Goal: Transaction & Acquisition: Purchase product/service

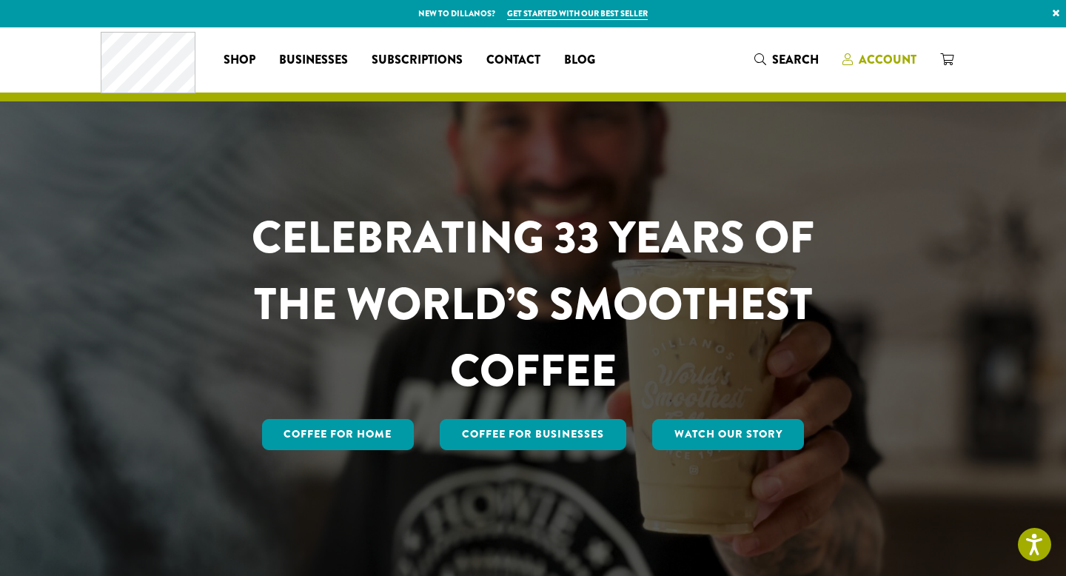
click at [878, 66] on span "Account" at bounding box center [888, 59] width 58 height 17
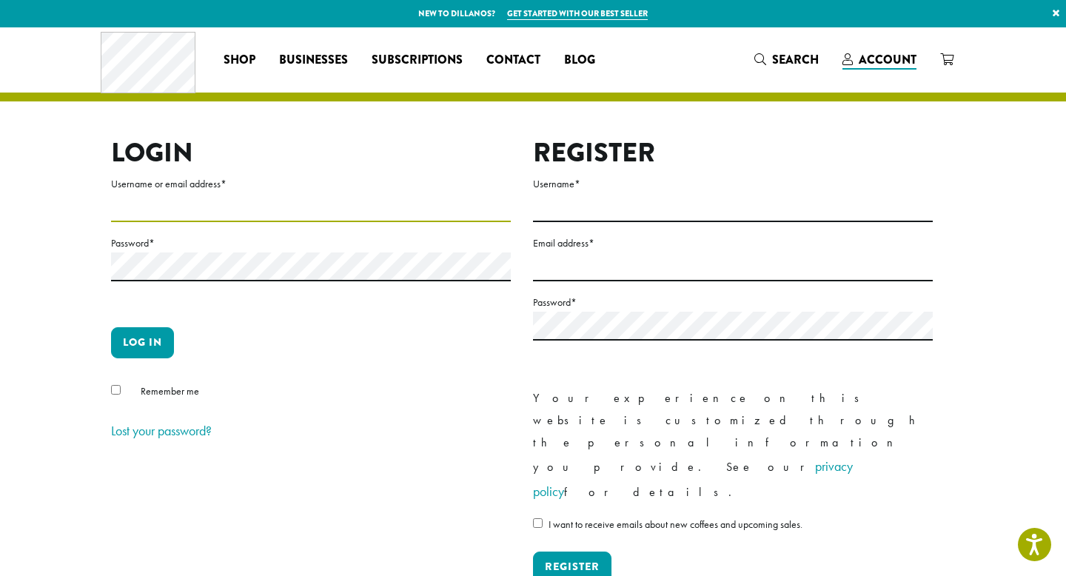
click at [370, 204] on input "Username or email address *" at bounding box center [311, 207] width 400 height 29
type input "**********"
click at [132, 344] on button "Log in" at bounding box center [142, 342] width 63 height 31
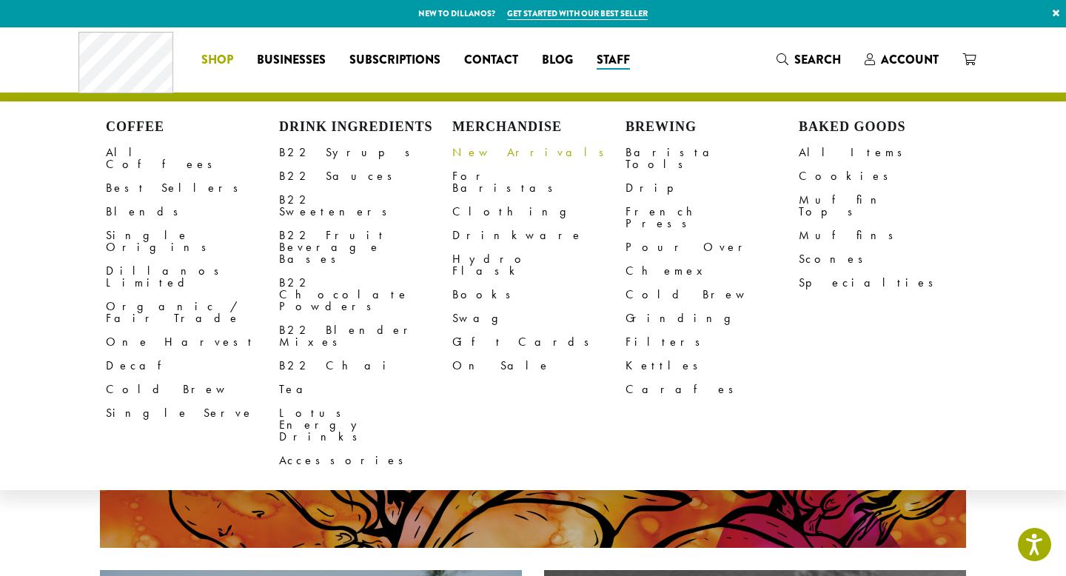
click at [478, 149] on link "New Arrivals" at bounding box center [538, 153] width 173 height 24
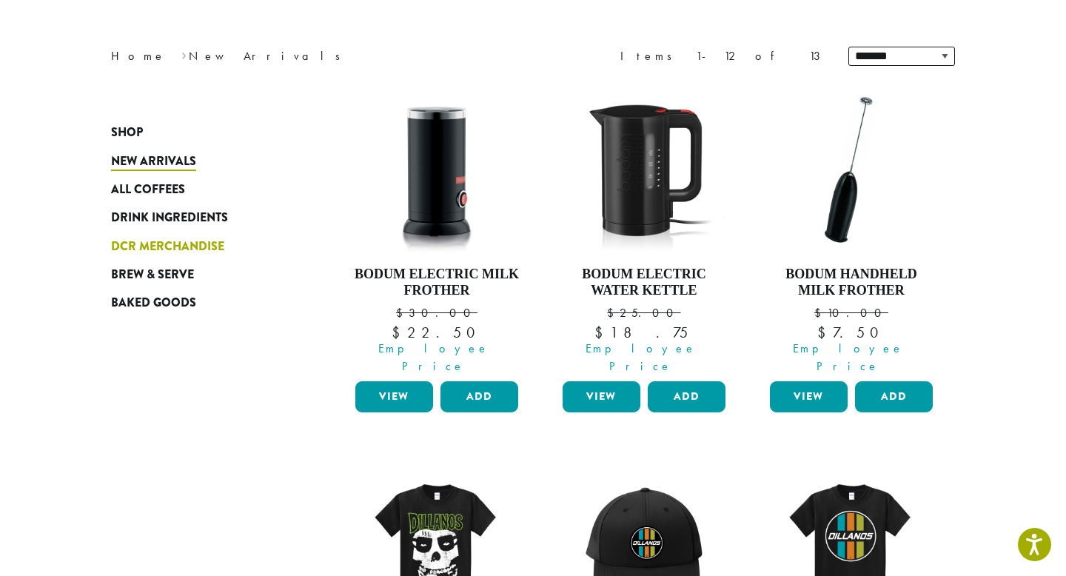
click at [168, 249] on span "DCR Merchandise" at bounding box center [167, 247] width 113 height 19
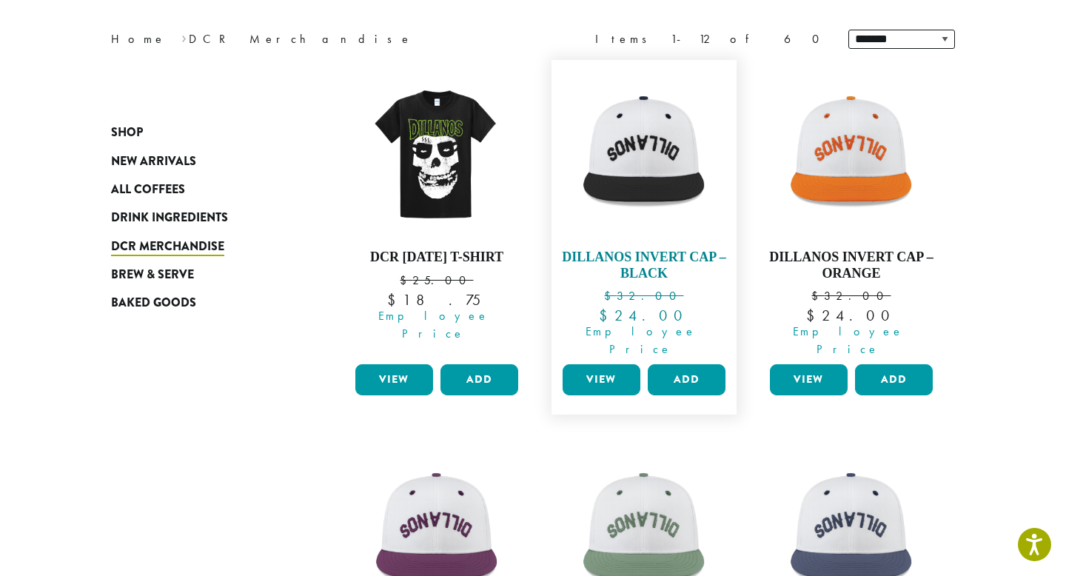
scroll to position [192, 0]
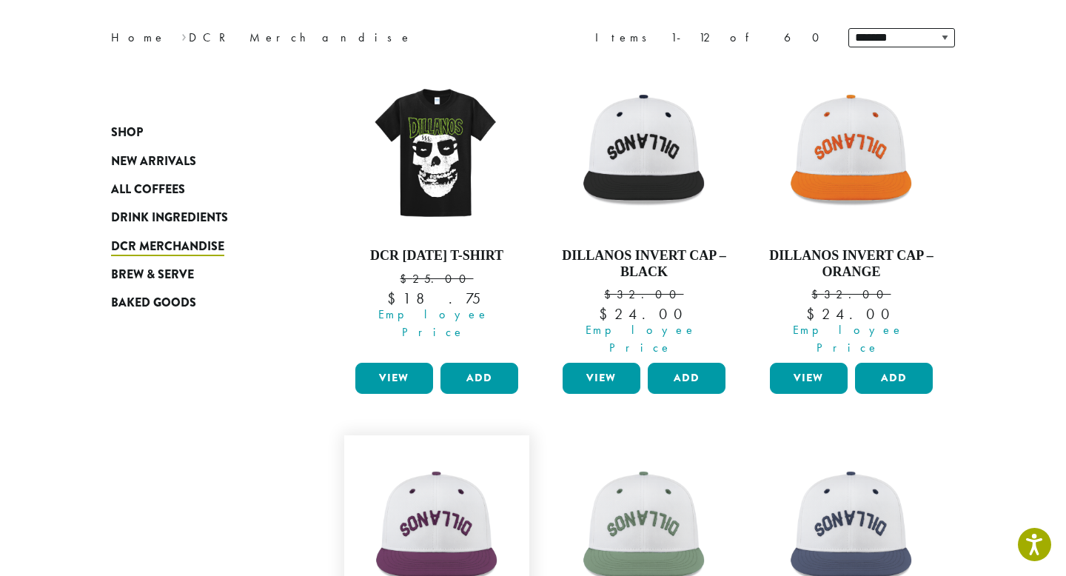
click at [429, 475] on img at bounding box center [437, 528] width 170 height 170
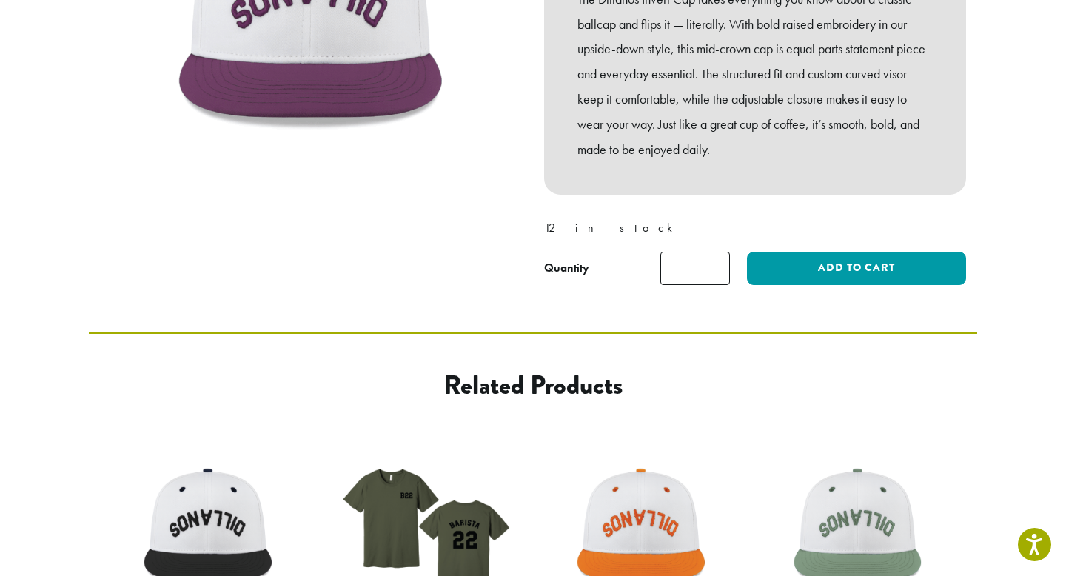
scroll to position [360, 0]
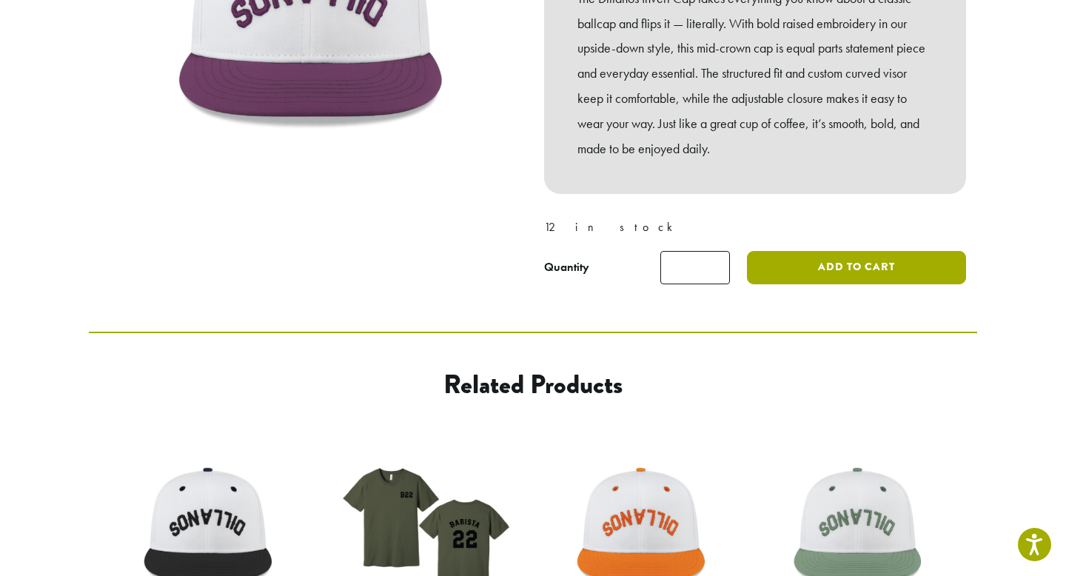
click at [905, 259] on button "Add to cart" at bounding box center [856, 267] width 219 height 33
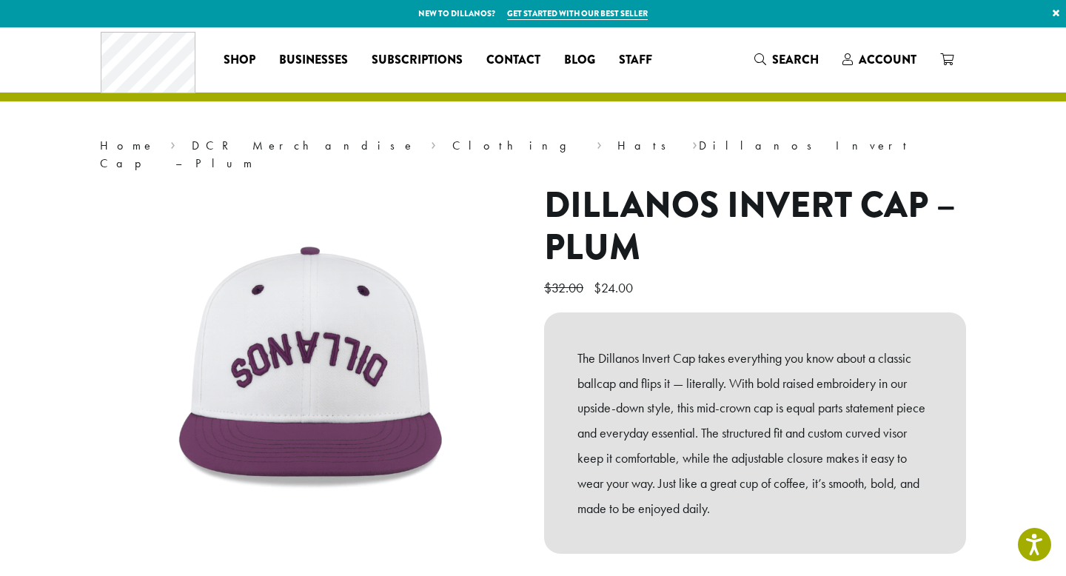
scroll to position [263, 0]
click at [947, 52] on span "1" at bounding box center [956, 50] width 20 height 20
click at [953, 63] on icon "1" at bounding box center [946, 59] width 13 height 12
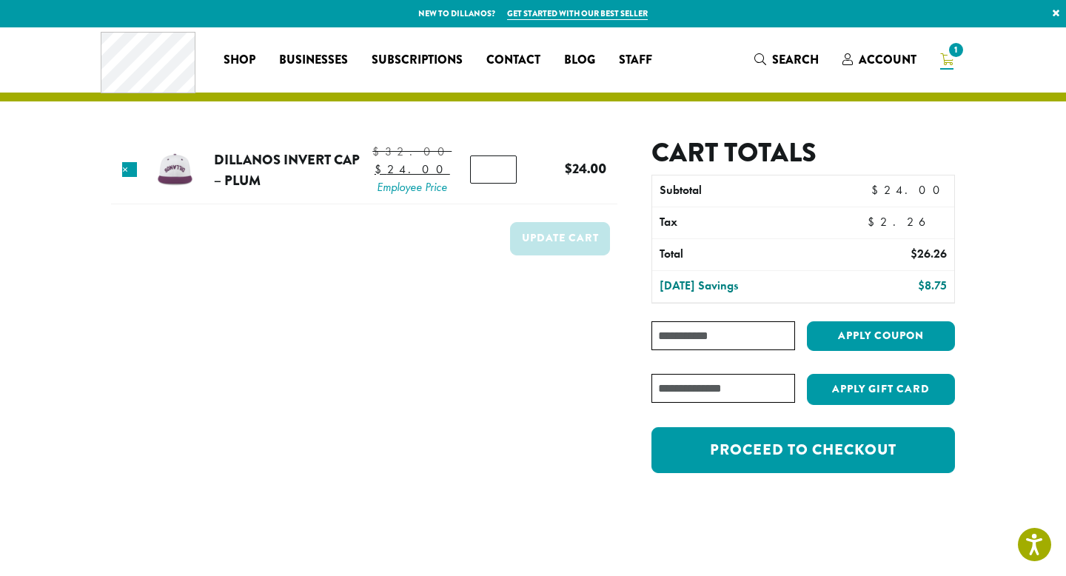
click at [703, 338] on input "Coupon:" at bounding box center [723, 335] width 144 height 29
type input "**********"
click at [896, 334] on button "Apply coupon" at bounding box center [881, 336] width 148 height 30
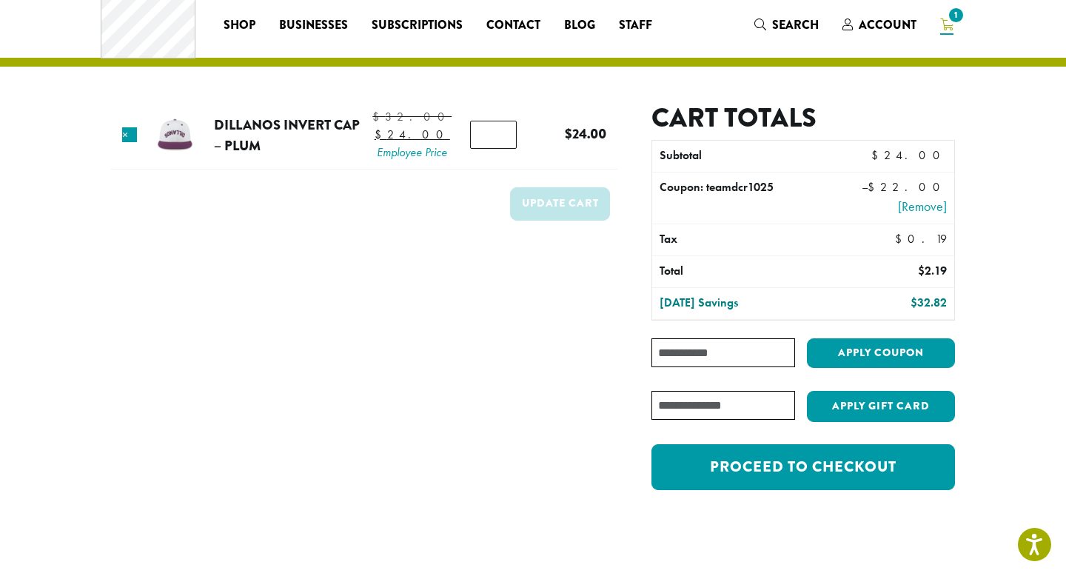
scroll to position [36, 0]
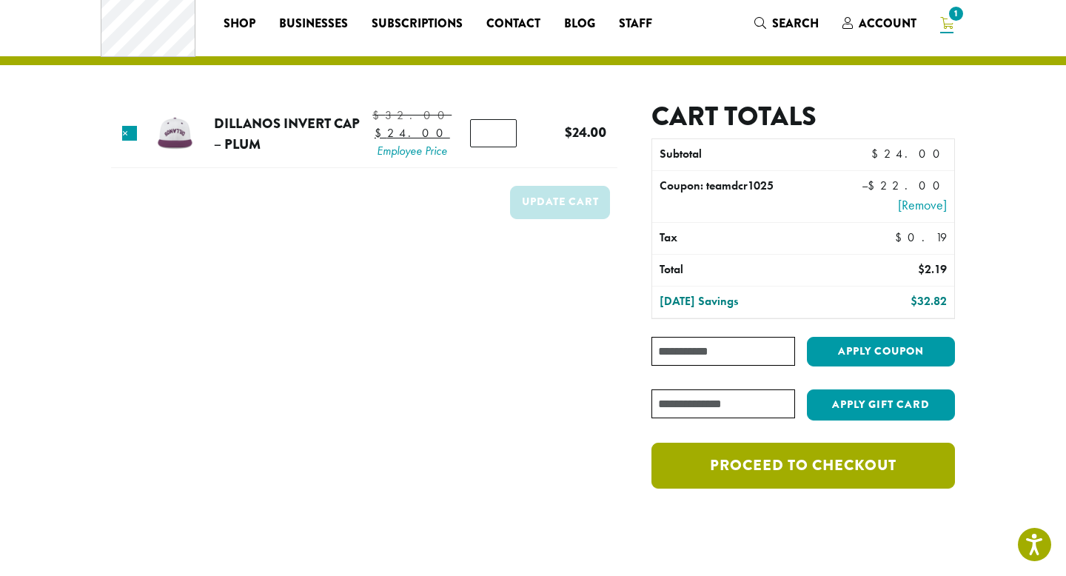
click at [854, 464] on link "Proceed to checkout" at bounding box center [803, 466] width 304 height 46
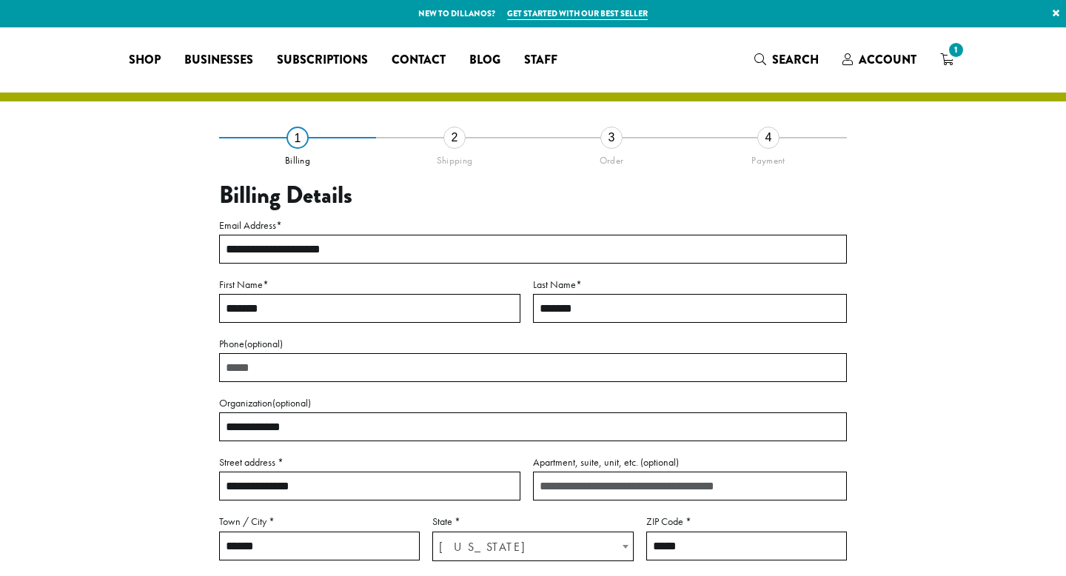
select select "**"
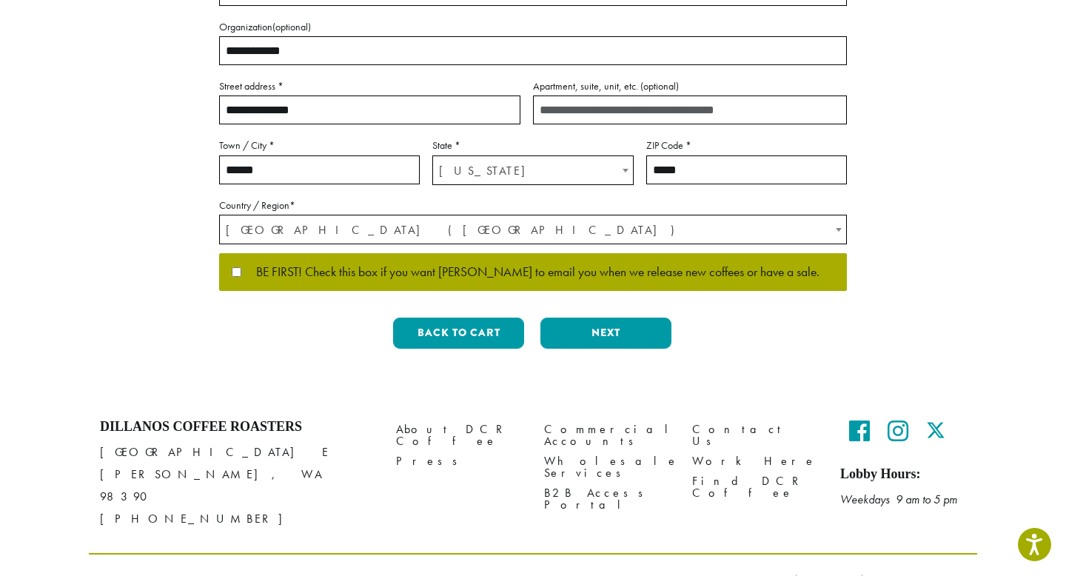
scroll to position [386, 0]
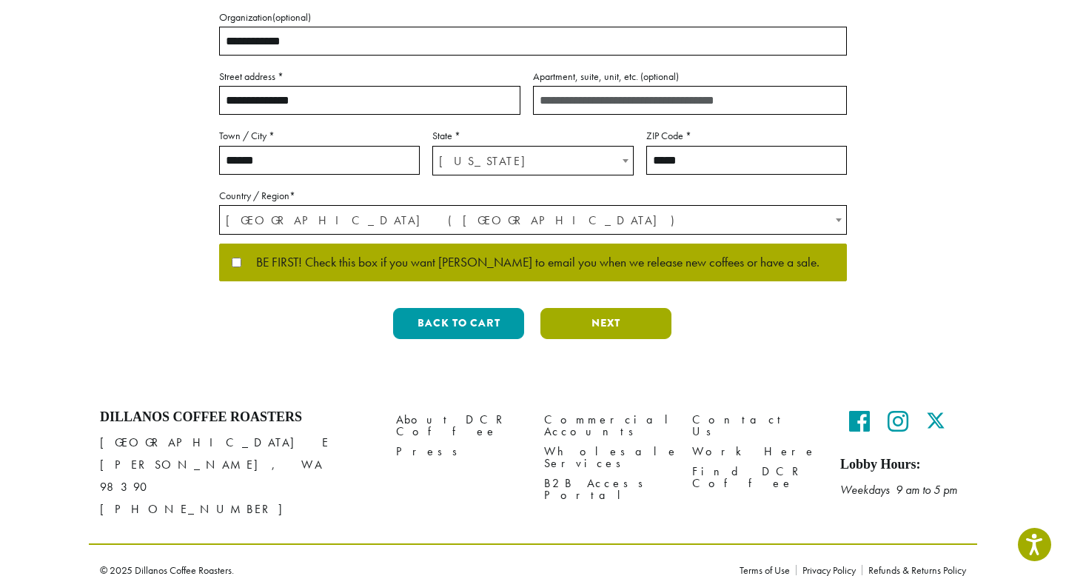
click at [599, 316] on button "Next" at bounding box center [605, 323] width 131 height 31
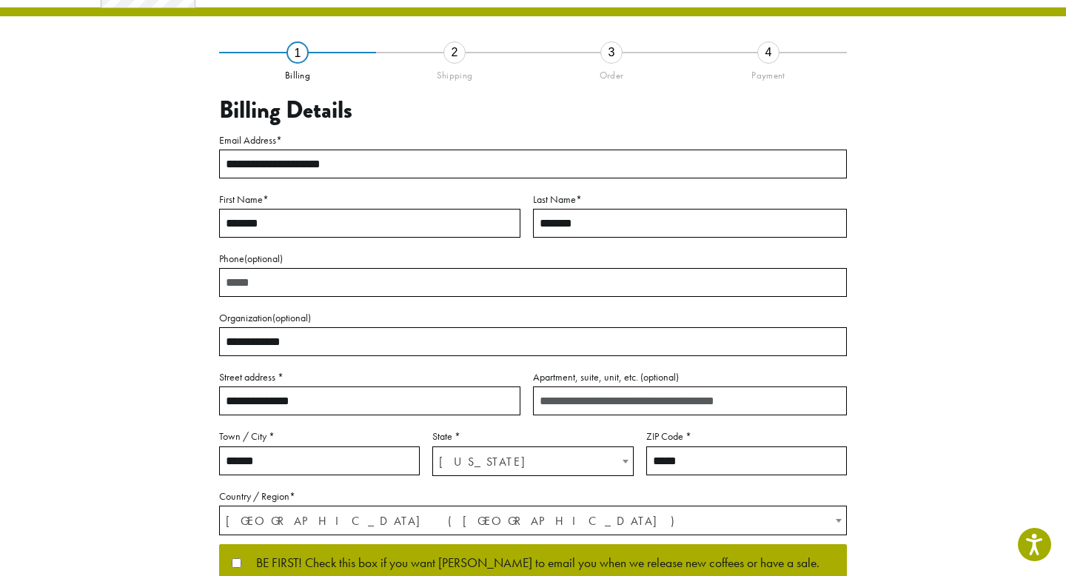
scroll to position [49, 0]
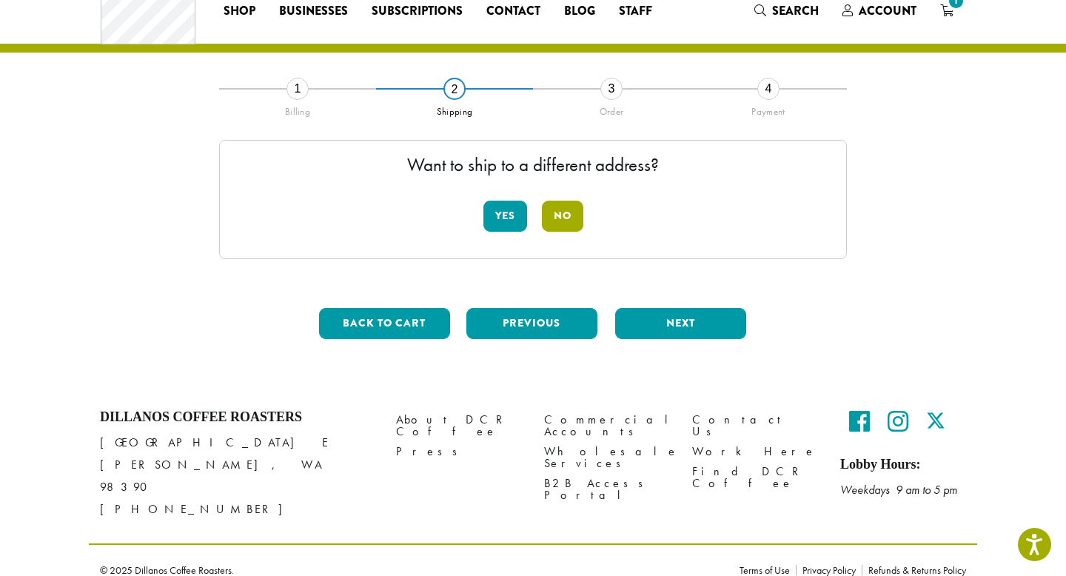
click at [556, 212] on button "No" at bounding box center [562, 216] width 41 height 31
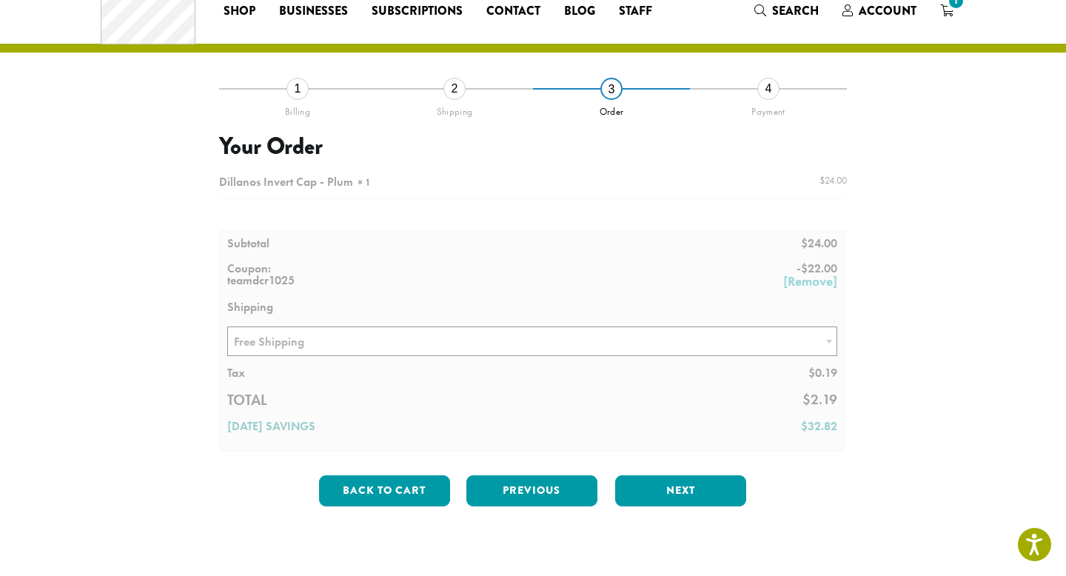
click at [685, 355] on div at bounding box center [533, 309] width 628 height 284
click at [700, 338] on div at bounding box center [533, 309] width 628 height 284
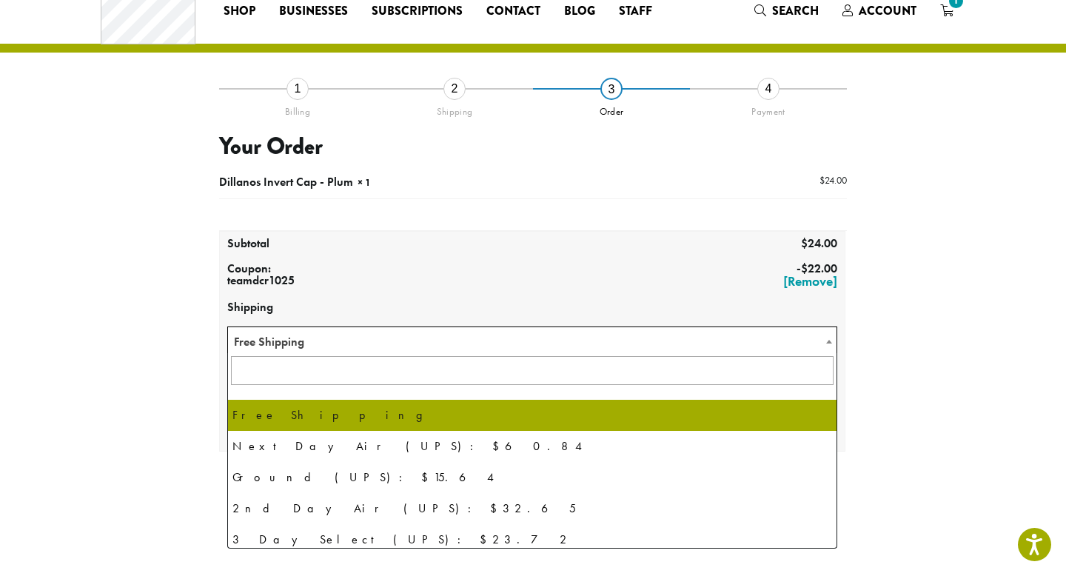
click at [700, 338] on span "Free Shipping" at bounding box center [532, 341] width 609 height 29
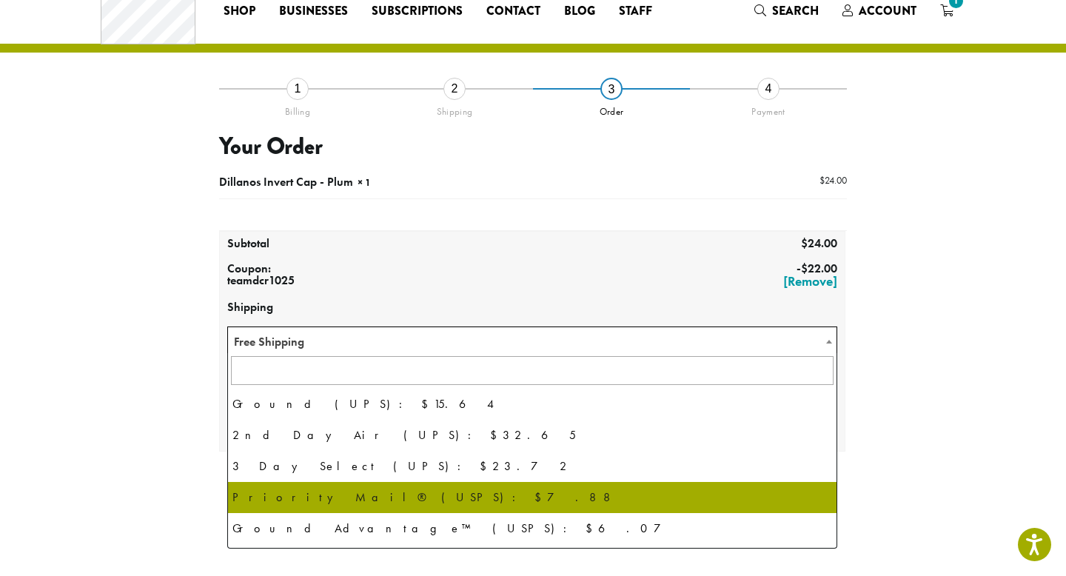
scroll to position [101, 0]
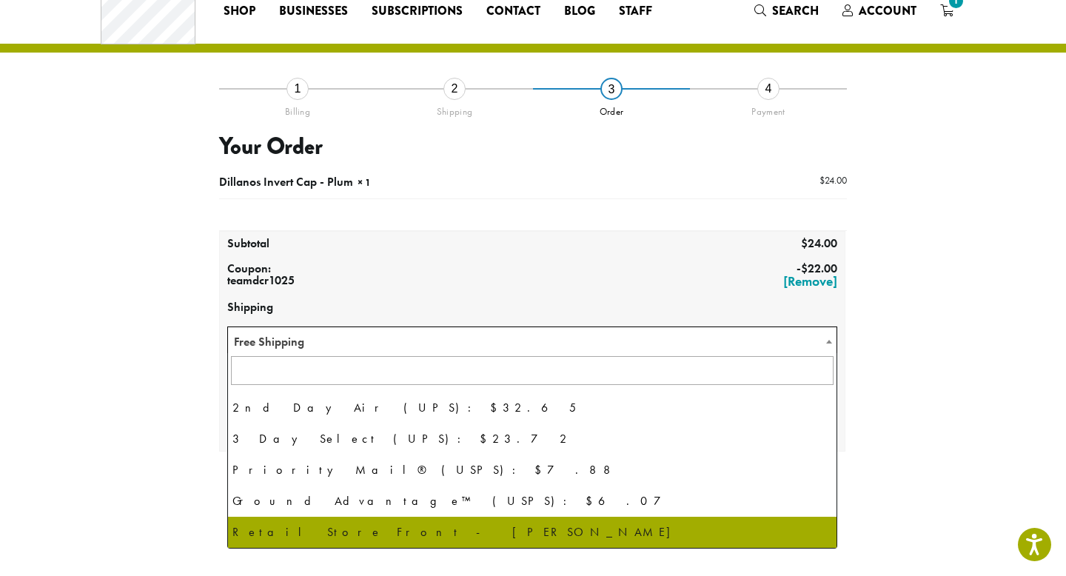
select select "**********"
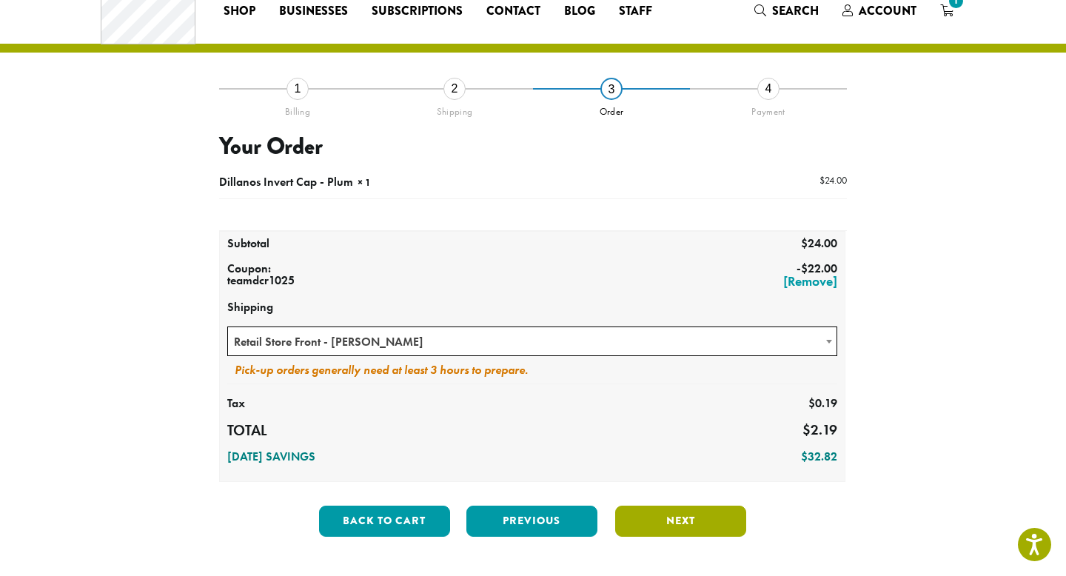
click at [688, 524] on button "Next" at bounding box center [680, 521] width 131 height 31
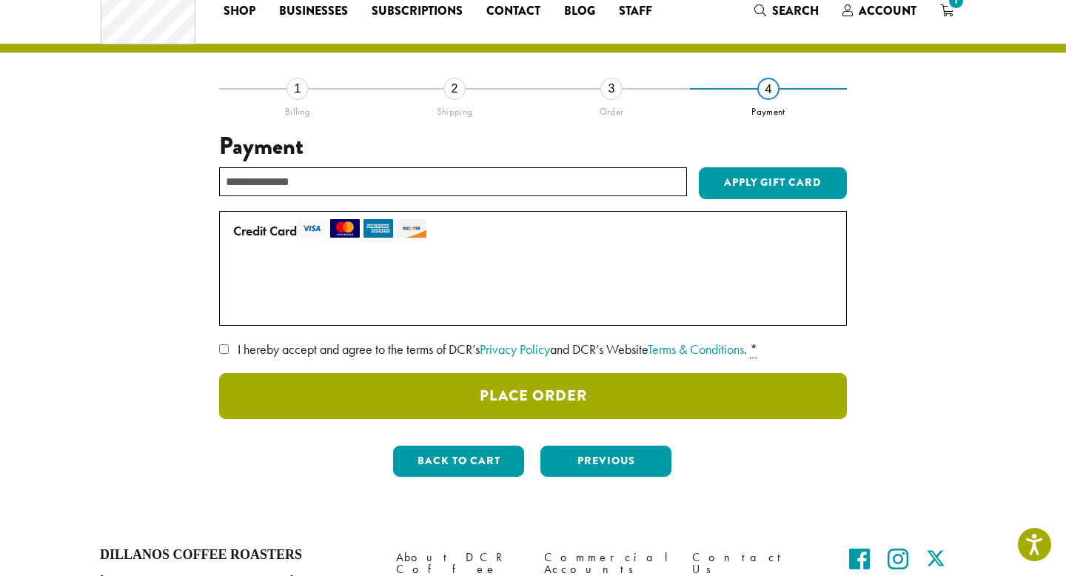
click at [693, 385] on button "Place Order" at bounding box center [533, 396] width 628 height 46
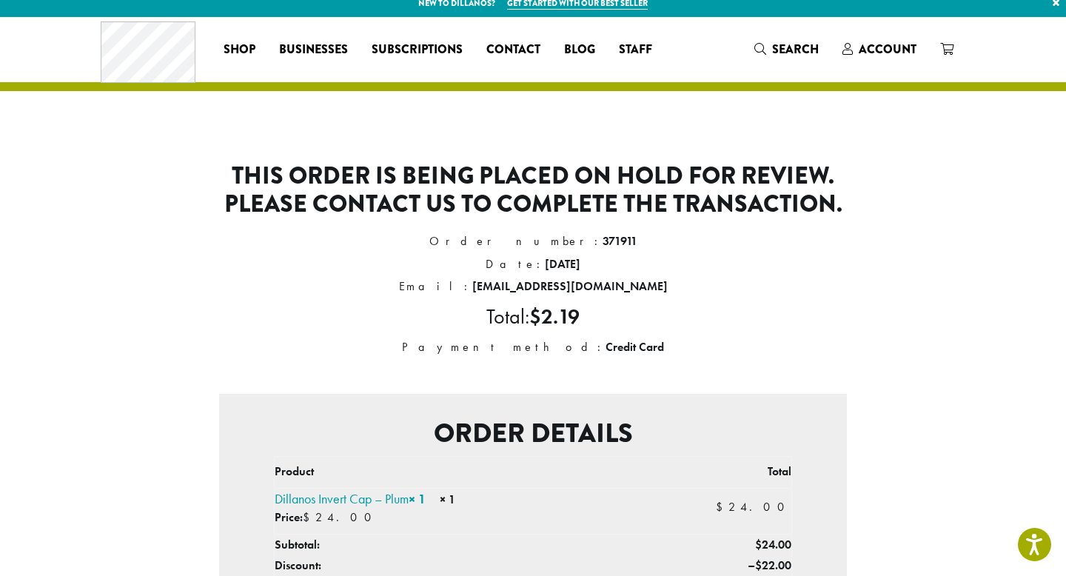
scroll to position [10, 0]
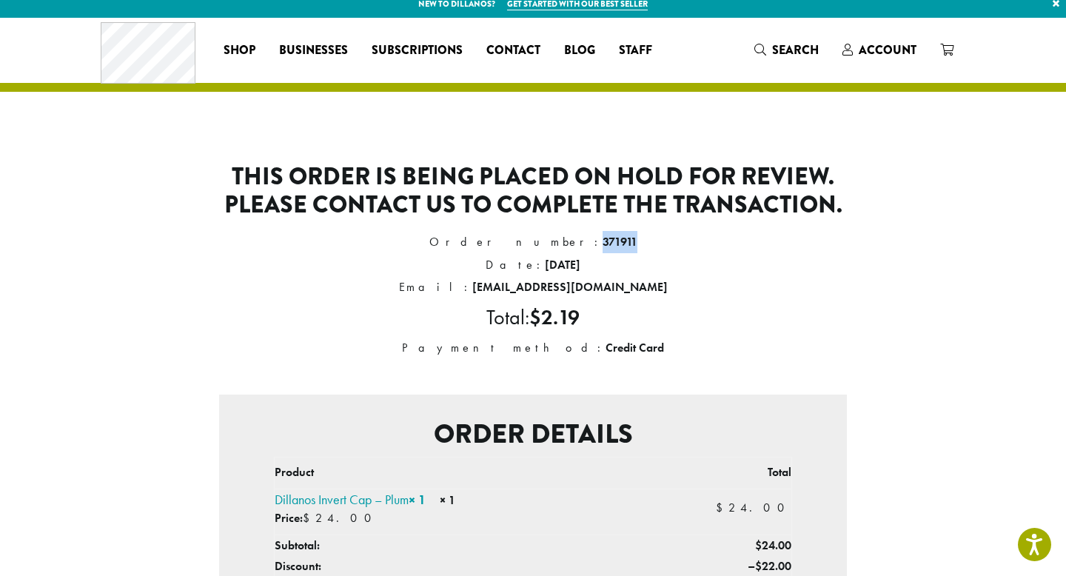
drag, startPoint x: 586, startPoint y: 241, endPoint x: 557, endPoint y: 237, distance: 29.1
click at [603, 240] on strong "371911" at bounding box center [620, 242] width 35 height 16
copy strong "371911"
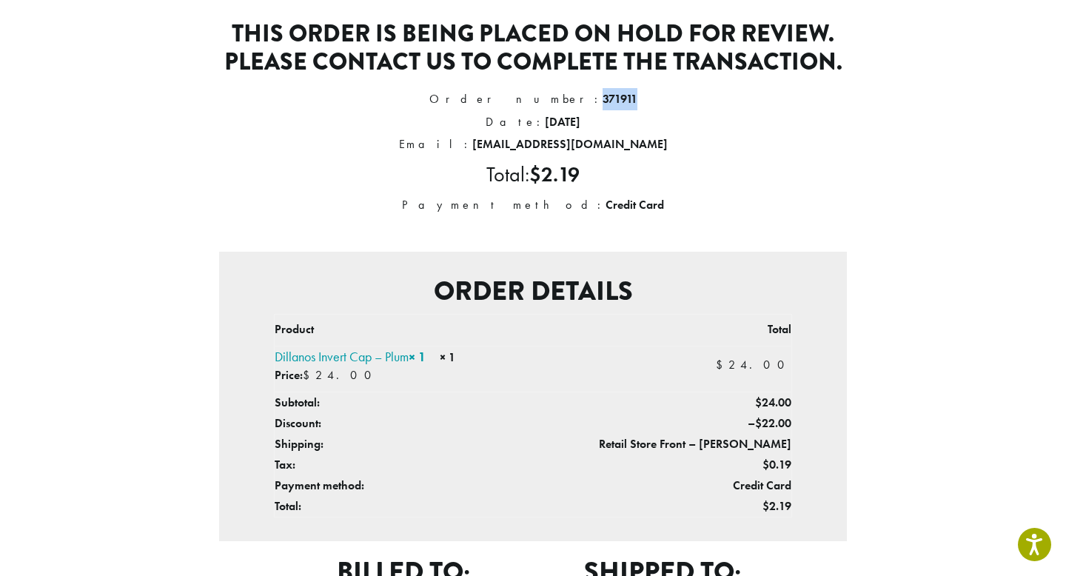
scroll to position [150, 0]
